Goal: Information Seeking & Learning: Learn about a topic

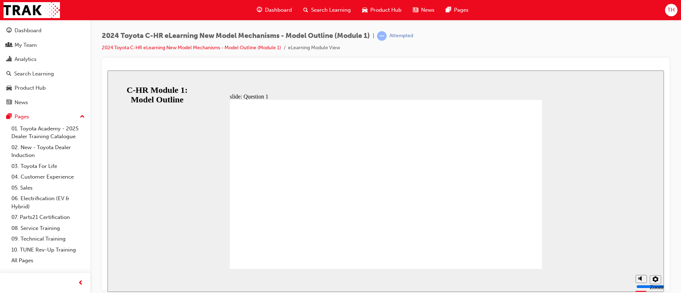
radio input "false"
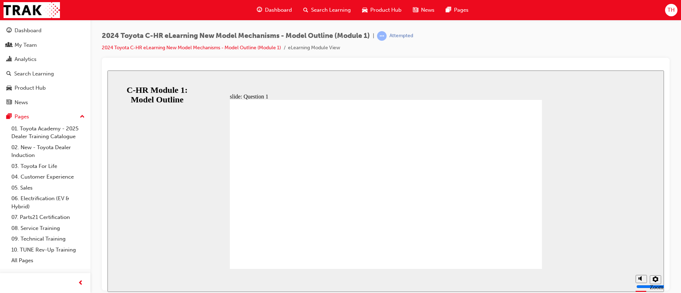
radio input "true"
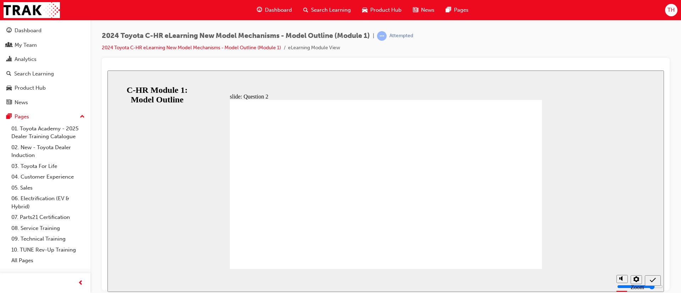
radio input "true"
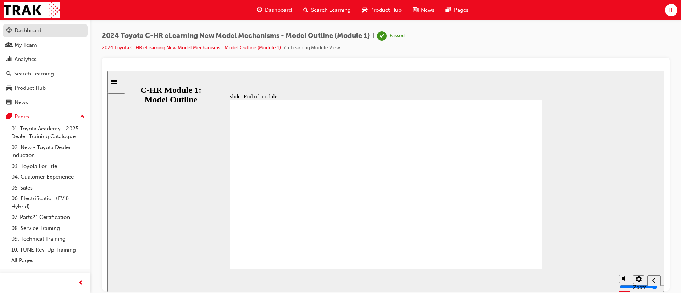
click at [39, 31] on div "Dashboard" at bounding box center [28, 31] width 27 height 8
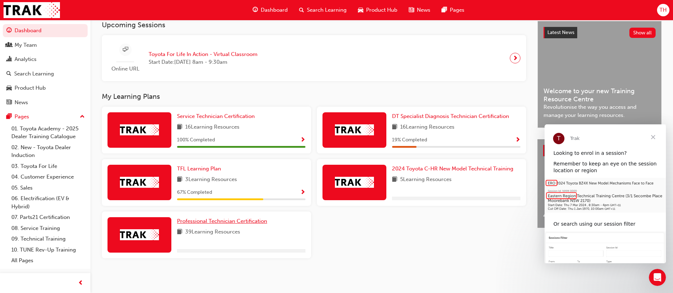
scroll to position [162, 0]
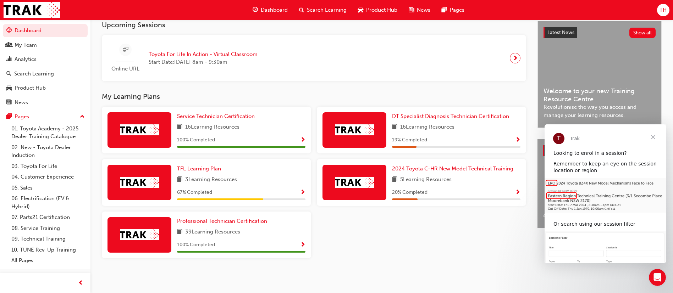
click at [655, 137] on span "Close" at bounding box center [653, 138] width 26 height 26
